Goal: Task Accomplishment & Management: Use online tool/utility

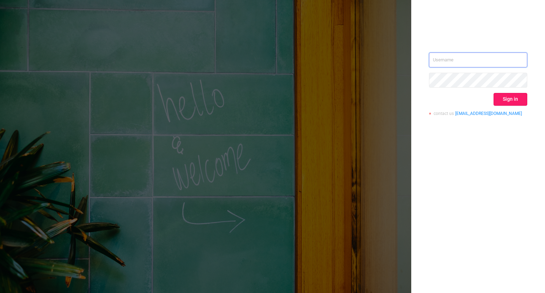
type input "[PERSON_NAME][EMAIL_ADDRESS][DOMAIN_NAME]"
click at [508, 99] on button "Sign in" at bounding box center [511, 99] width 34 height 13
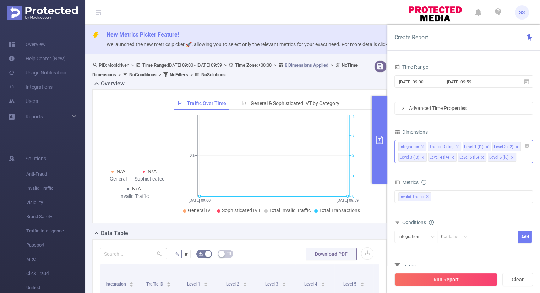
click at [456, 146] on icon "icon: close" at bounding box center [457, 147] width 2 height 2
click at [526, 146] on icon "icon: close-circle" at bounding box center [527, 146] width 4 height 4
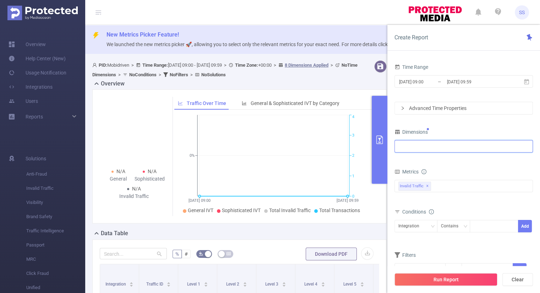
click at [492, 148] on div at bounding box center [463, 147] width 131 height 12
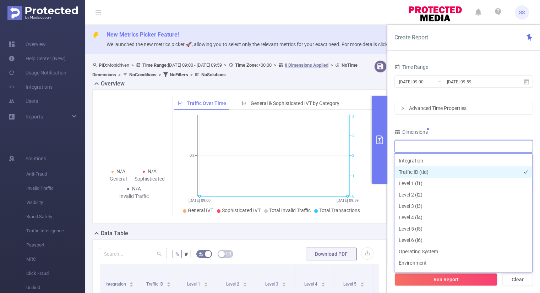
click at [433, 173] on li "Traffic ID (tid)" at bounding box center [463, 171] width 138 height 11
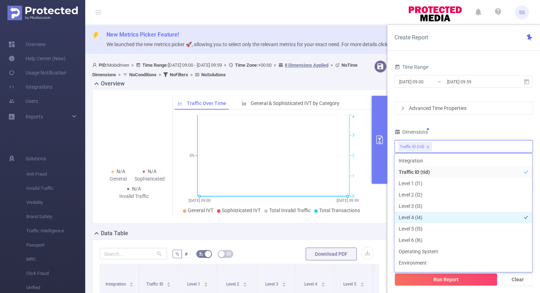
click at [423, 219] on li "Level 4 (l4)" at bounding box center [463, 217] width 138 height 11
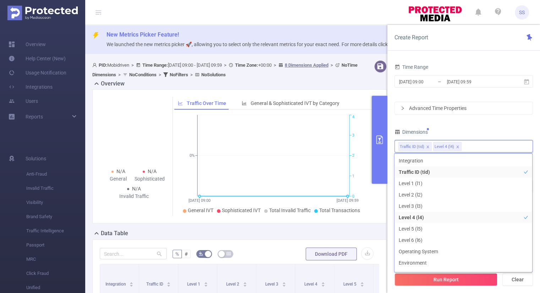
click at [472, 129] on div "Dimensions" at bounding box center [463, 133] width 138 height 12
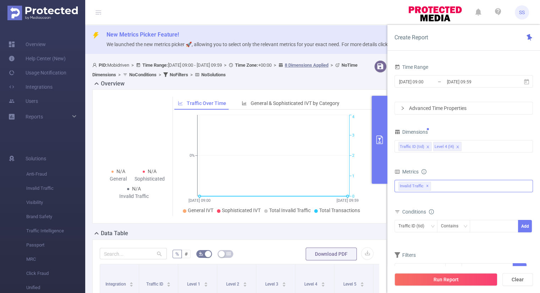
click at [436, 185] on div "Invalid Traffic ✕" at bounding box center [463, 186] width 138 height 12
click at [405, 189] on span at bounding box center [406, 189] width 6 height 6
click at [460, 161] on form "Dimensions Traffic ID (tid) Level 4 (l4) Metrics bp_total bp_adult bp_arms bp_c…" at bounding box center [463, 206] width 138 height 158
click at [485, 227] on div at bounding box center [493, 226] width 41 height 12
type input "mobi"
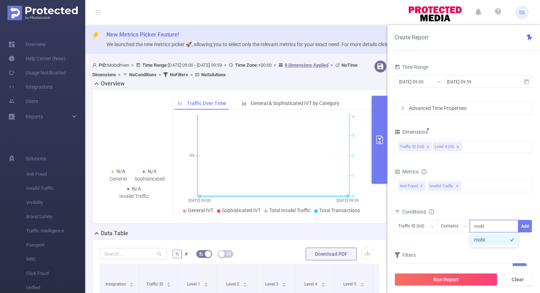
click at [481, 242] on li "mobi" at bounding box center [494, 239] width 49 height 11
click at [521, 229] on button "Add" at bounding box center [525, 226] width 14 height 12
click at [526, 194] on div "bp_total bp_adult bp_arms bp_crime bp_death_injury_military bp_piracy bp_hate_a…" at bounding box center [463, 190] width 138 height 21
click at [467, 81] on input "[DATE] 09:59" at bounding box center [475, 82] width 58 height 10
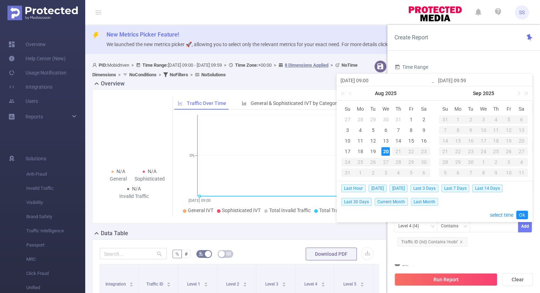
click at [383, 150] on div "20" at bounding box center [385, 151] width 9 height 9
click at [523, 217] on link "Ok" at bounding box center [522, 215] width 12 height 9
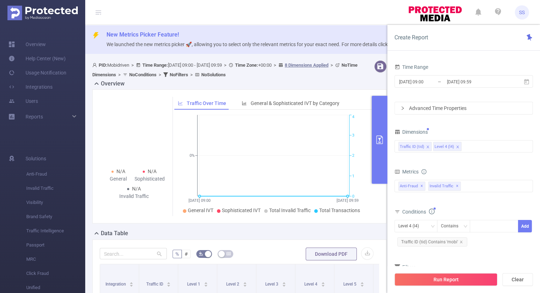
click at [512, 205] on div "Metrics bp_total bp_adult bp_arms bp_crime bp_death_injury_military bp_piracy b…" at bounding box center [463, 187] width 138 height 40
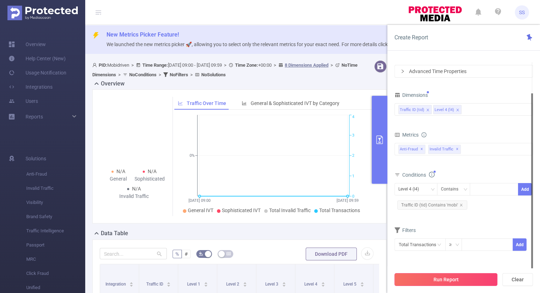
click at [458, 281] on button "Run Report" at bounding box center [445, 279] width 103 height 13
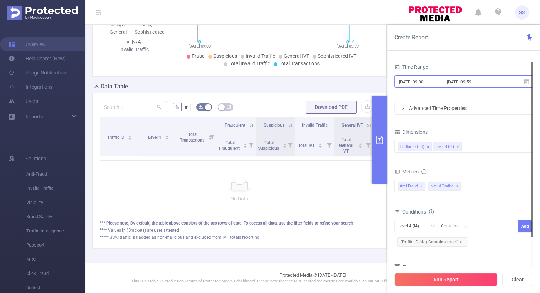
click at [422, 80] on input "[DATE] 09:00" at bounding box center [427, 82] width 58 height 10
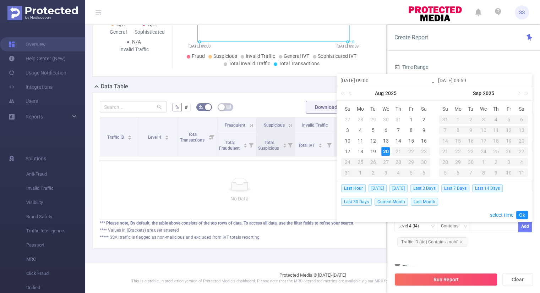
click at [350, 95] on link at bounding box center [350, 93] width 6 height 14
click at [375, 117] on div "1" at bounding box center [373, 119] width 9 height 9
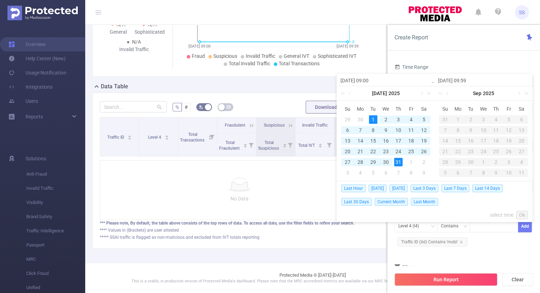
click at [399, 158] on div "31" at bounding box center [398, 162] width 9 height 9
type input "[DATE] 09:00"
type input "[DATE] 09:59"
type input "[DATE] 09:00"
type input "[DATE] 09:59"
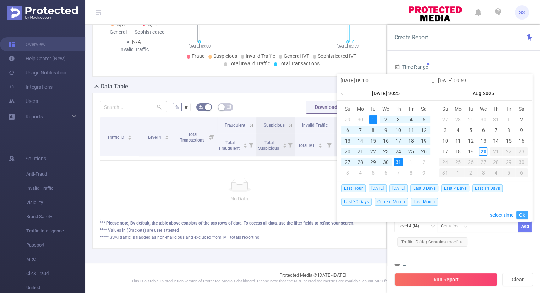
click at [523, 214] on link "Ok" at bounding box center [522, 215] width 12 height 9
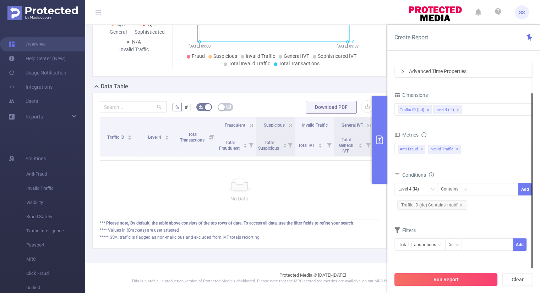
click at [435, 278] on button "Run Report" at bounding box center [445, 279] width 103 height 13
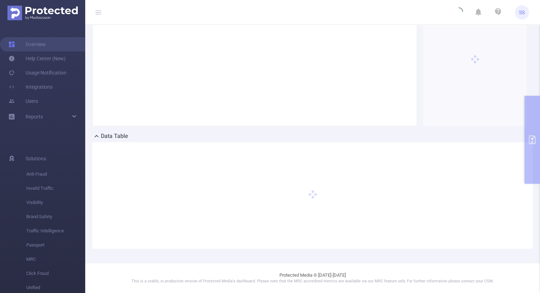
scroll to position [97, 0]
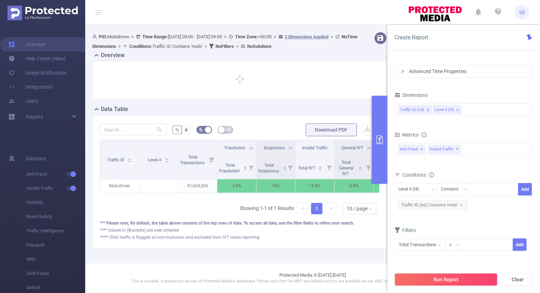
scroll to position [33, 0]
click at [456, 110] on icon "icon: close" at bounding box center [458, 110] width 4 height 4
click at [466, 83] on div "Time Range [DATE] 09:00 _ [DATE] 09:59 Advanced Time Properties Dimensions Traf…" at bounding box center [463, 142] width 138 height 235
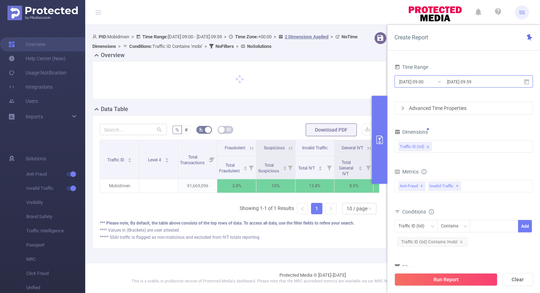
click at [468, 81] on input "[DATE] 09:59" at bounding box center [475, 82] width 58 height 10
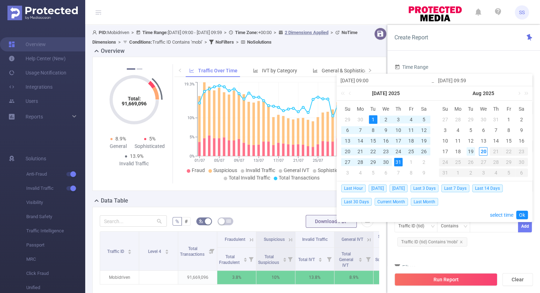
click at [470, 154] on div "19" at bounding box center [470, 151] width 9 height 9
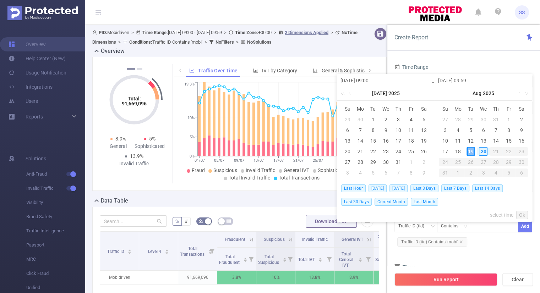
click at [470, 154] on div "19" at bounding box center [470, 151] width 9 height 9
type input "[DATE] 09:00"
type input "[DATE] 09:59"
type input "[DATE] 09:00"
type input "[DATE] 09:59"
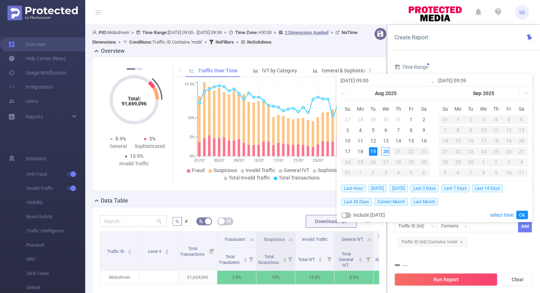
click at [373, 151] on div "19" at bounding box center [373, 151] width 9 height 9
click at [526, 213] on link "Ok" at bounding box center [522, 215] width 12 height 9
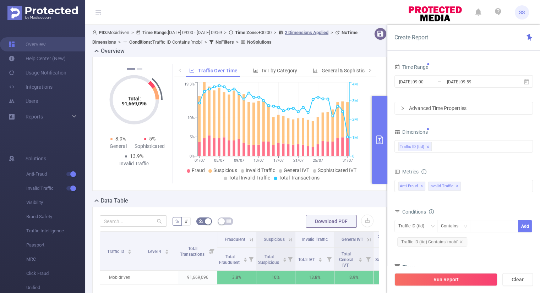
click at [485, 164] on form "Dimensions Traffic ID (tid) Metrics bp_total bp_adult bp_arms bp_crime bp_death…" at bounding box center [463, 212] width 138 height 170
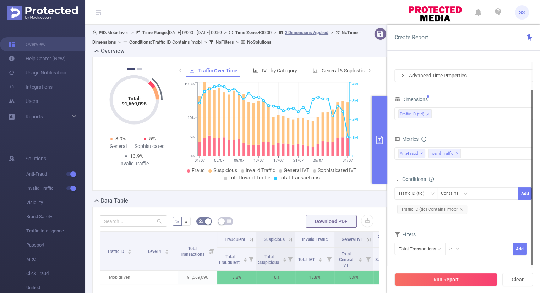
scroll to position [0, 0]
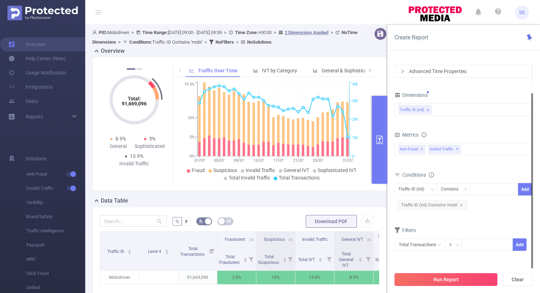
click at [437, 279] on button "Run Report" at bounding box center [445, 279] width 103 height 13
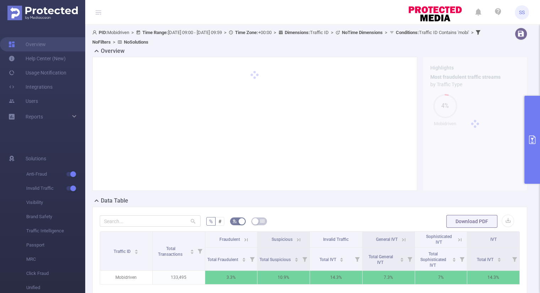
click at [533, 141] on icon "primary" at bounding box center [532, 140] width 9 height 9
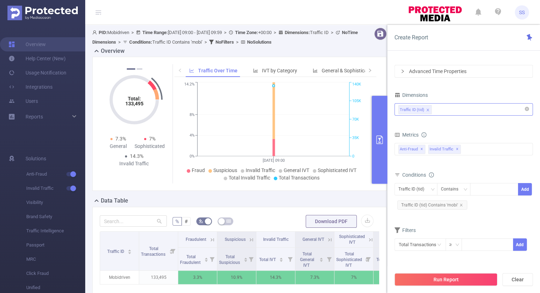
click at [444, 107] on div "Traffic ID (tid)" at bounding box center [463, 110] width 131 height 12
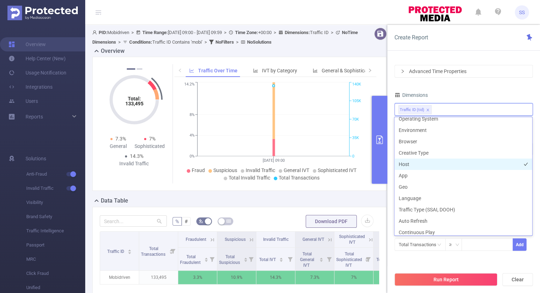
scroll to position [106, 0]
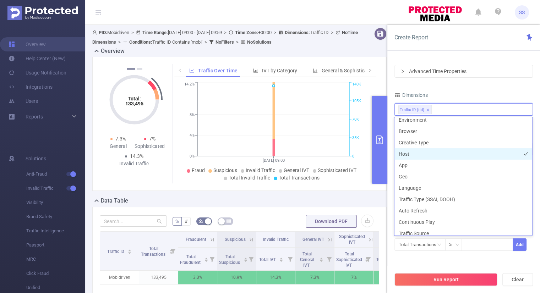
click at [435, 151] on li "Host" at bounding box center [463, 153] width 138 height 11
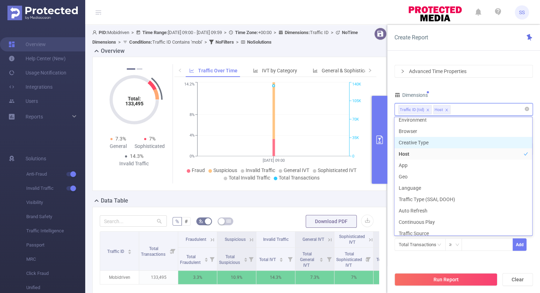
scroll to position [104, 0]
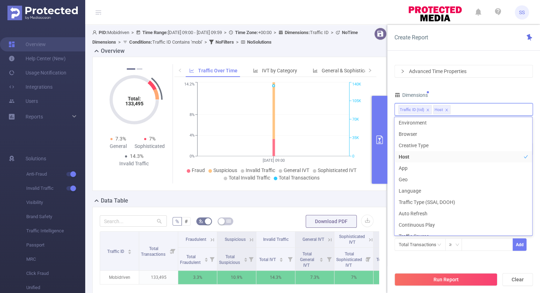
click at [459, 85] on div "Time Range [DATE] 09:00 _ [DATE] 09:59 Advanced Time Properties Dimensions Traf…" at bounding box center [463, 142] width 138 height 235
